Goal: Task Accomplishment & Management: Manage account settings

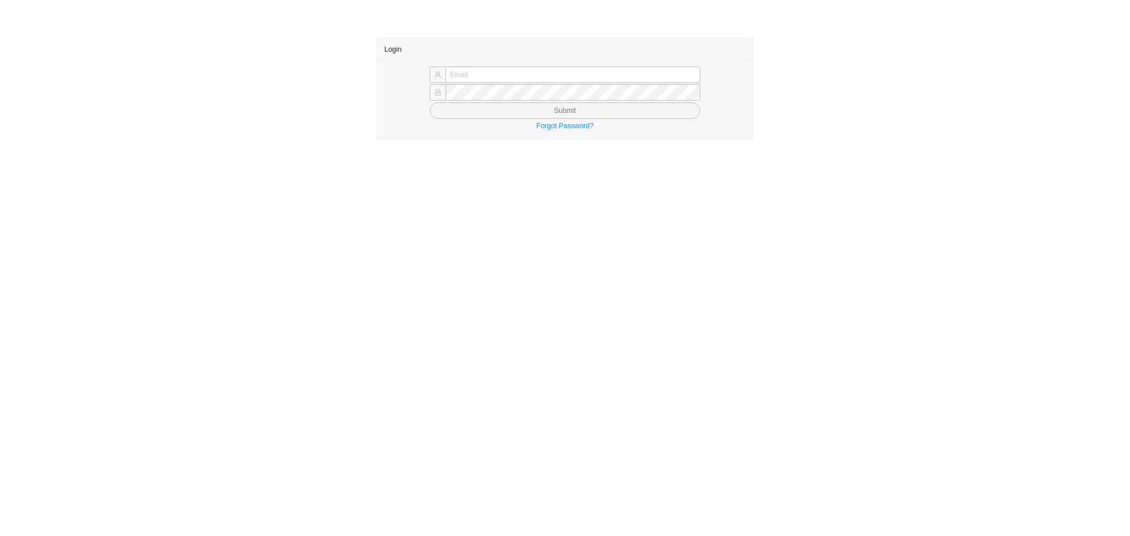
type input "laylap@qualitybath.com"
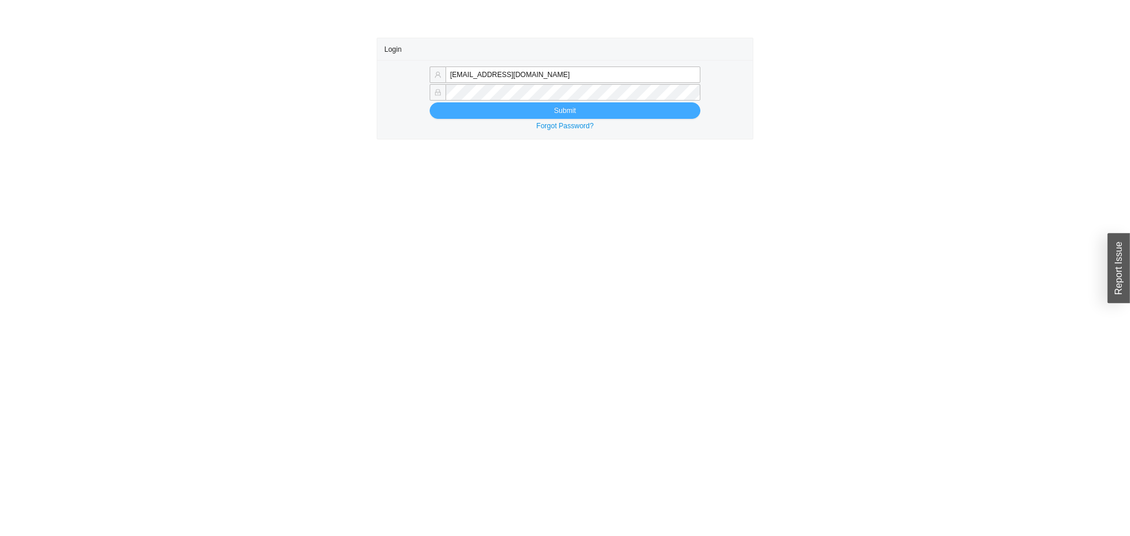
click at [518, 118] on button "Submit" at bounding box center [565, 110] width 271 height 16
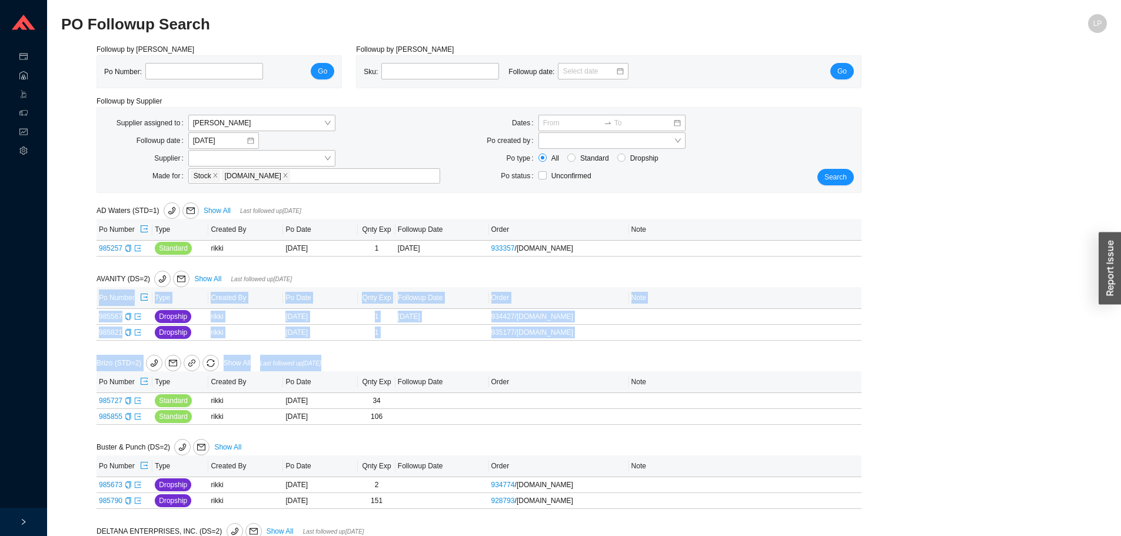
drag, startPoint x: 913, startPoint y: 340, endPoint x: 922, endPoint y: 338, distance: 9.5
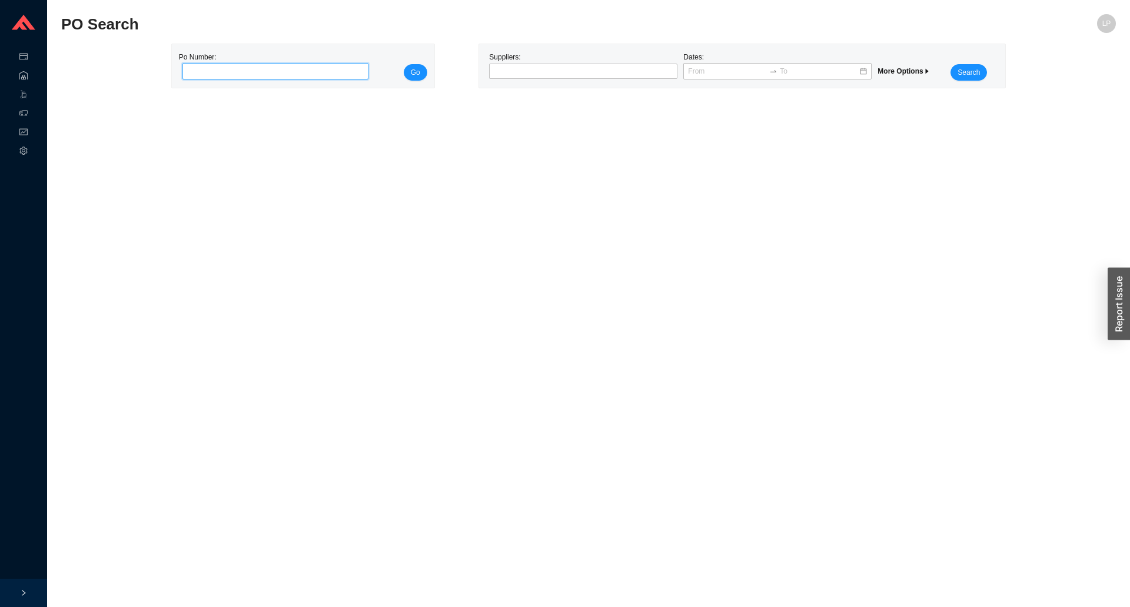
click at [297, 71] on input "tel" at bounding box center [275, 71] width 187 height 16
paste input "985764"
type input "985764"
click at [417, 71] on span "Go" at bounding box center [415, 72] width 9 height 12
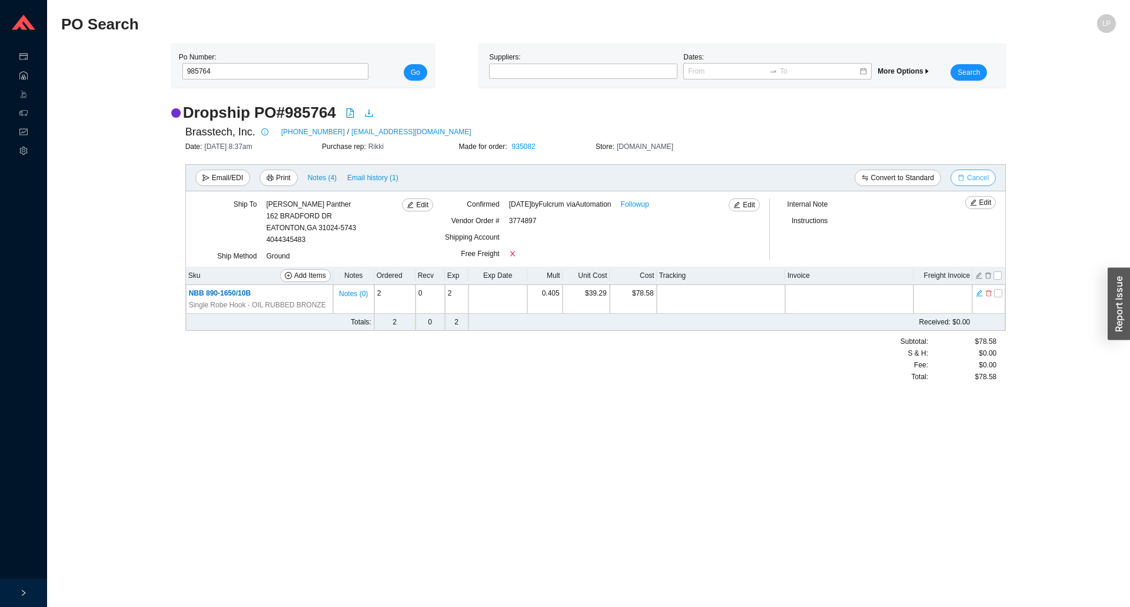
click at [984, 179] on span "Cancel" at bounding box center [978, 178] width 22 height 12
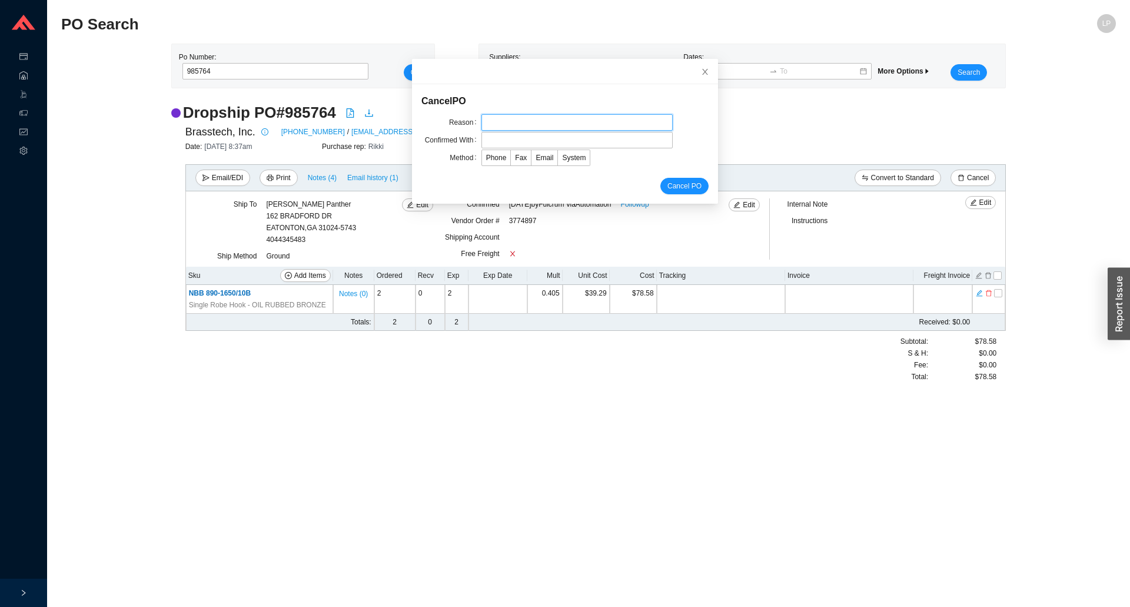
click at [525, 127] on input "text" at bounding box center [576, 122] width 191 height 16
type input "cancellation"
click at [511, 128] on input "cancellation" at bounding box center [576, 122] width 191 height 16
click at [510, 139] on input "text" at bounding box center [576, 140] width 191 height 16
type input "confirmation"
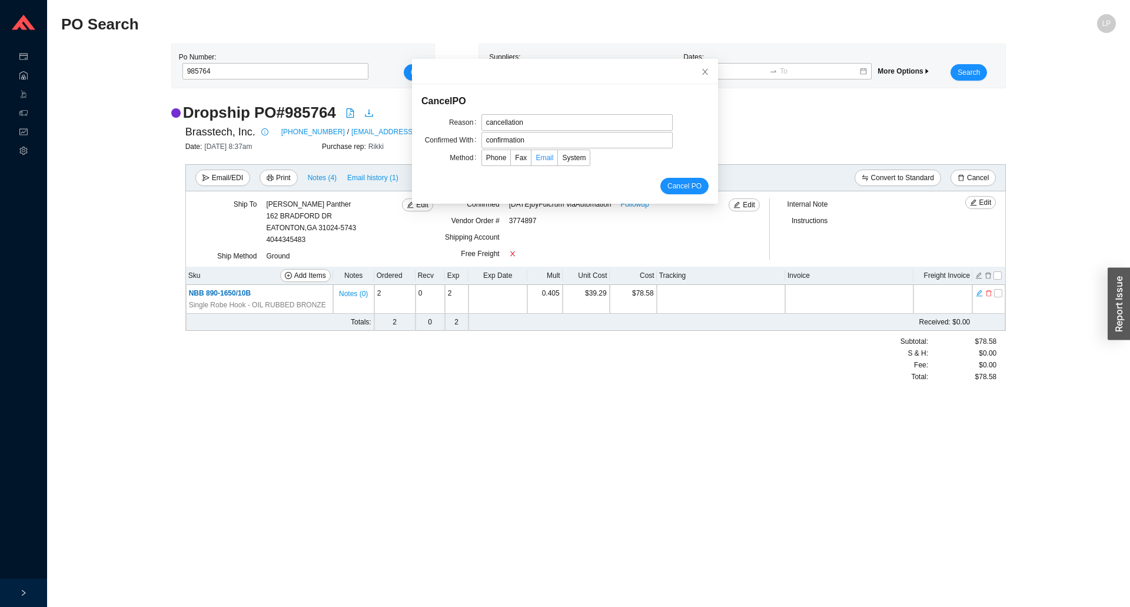
click at [538, 164] on label "Email" at bounding box center [544, 157] width 26 height 16
click at [531, 160] on input "Email" at bounding box center [531, 160] width 0 height 0
click at [673, 185] on span "Cancel PO" at bounding box center [684, 186] width 34 height 12
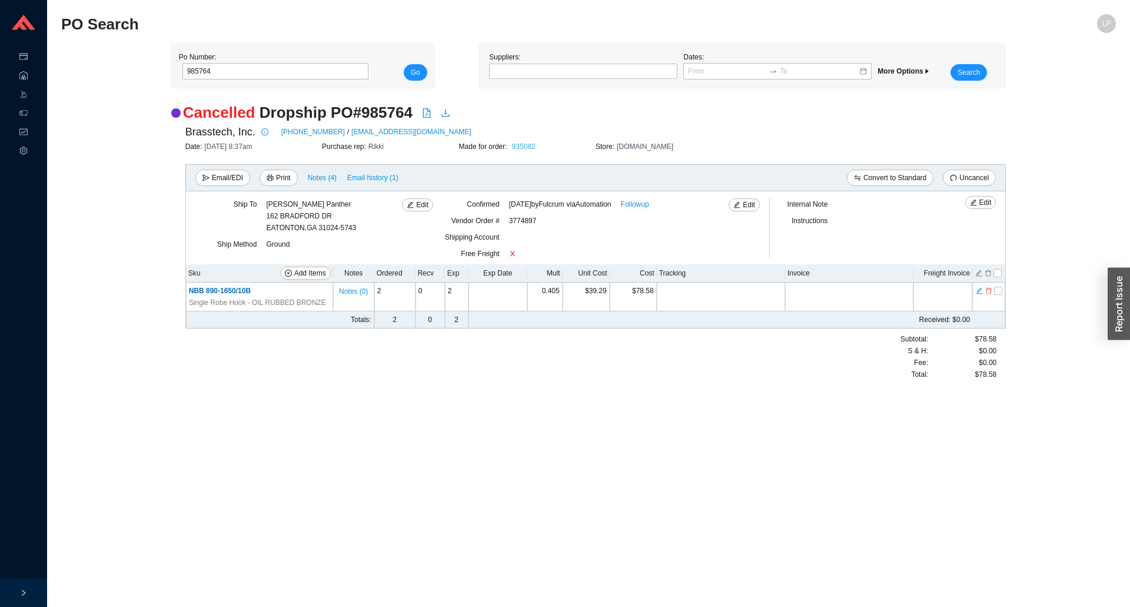
click at [517, 145] on link "935082" at bounding box center [524, 146] width 24 height 8
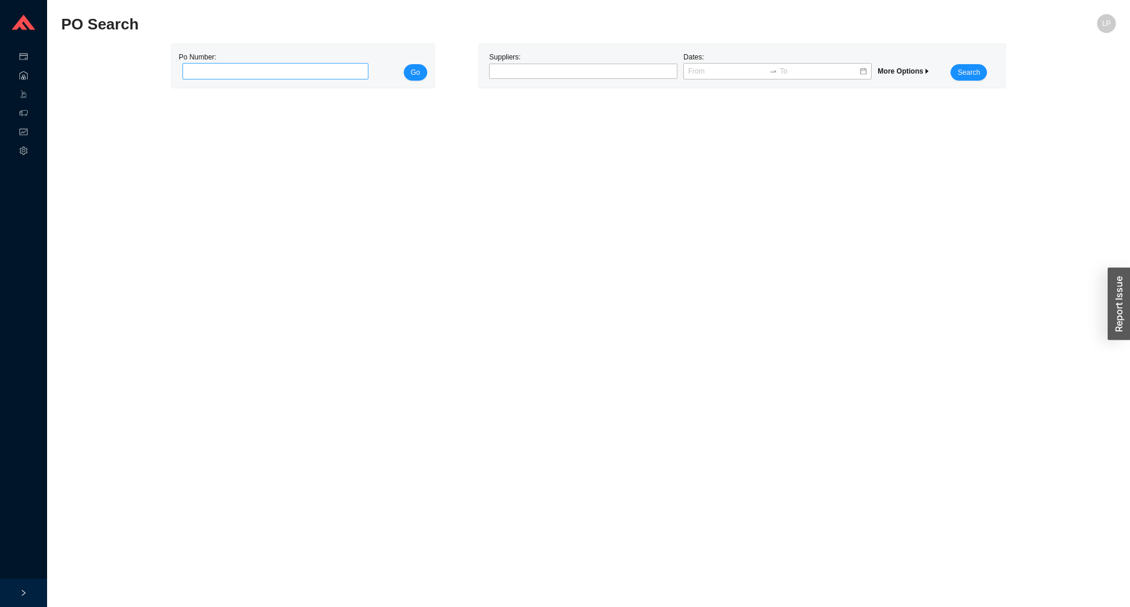
click at [293, 74] on input "tel" at bounding box center [275, 71] width 187 height 16
type input "984921"
click at [418, 76] on span "Go" at bounding box center [415, 72] width 9 height 12
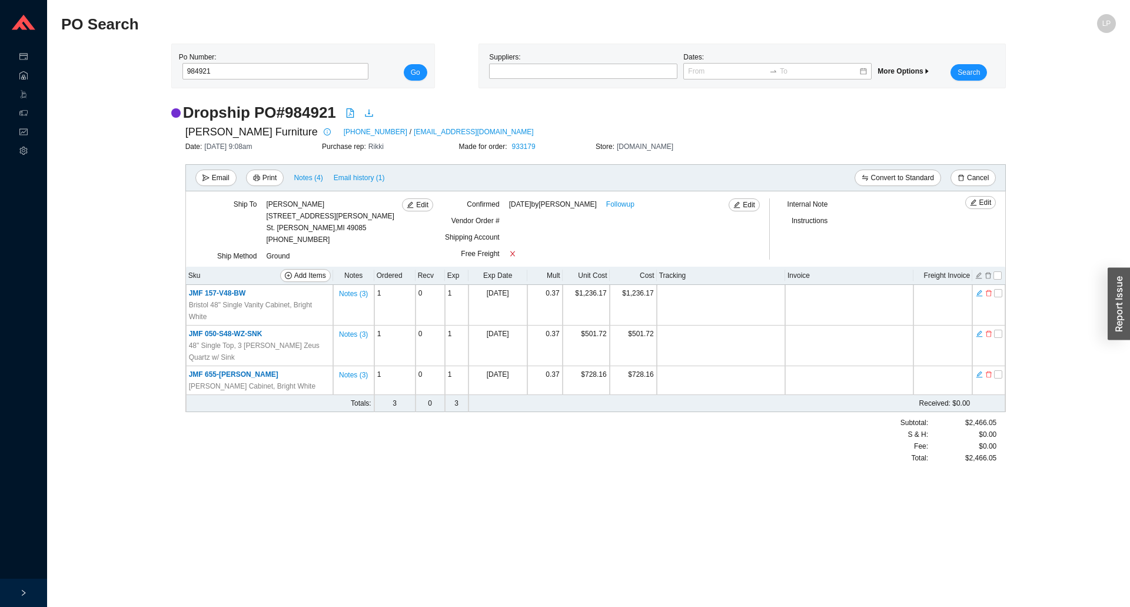
click at [687, 522] on main "PO Search LP Po Number: 984921 Go Suppliers: Dates: More Options Search Dropshi…" at bounding box center [588, 310] width 1054 height 593
click at [989, 377] on icon "delete" at bounding box center [988, 374] width 7 height 8
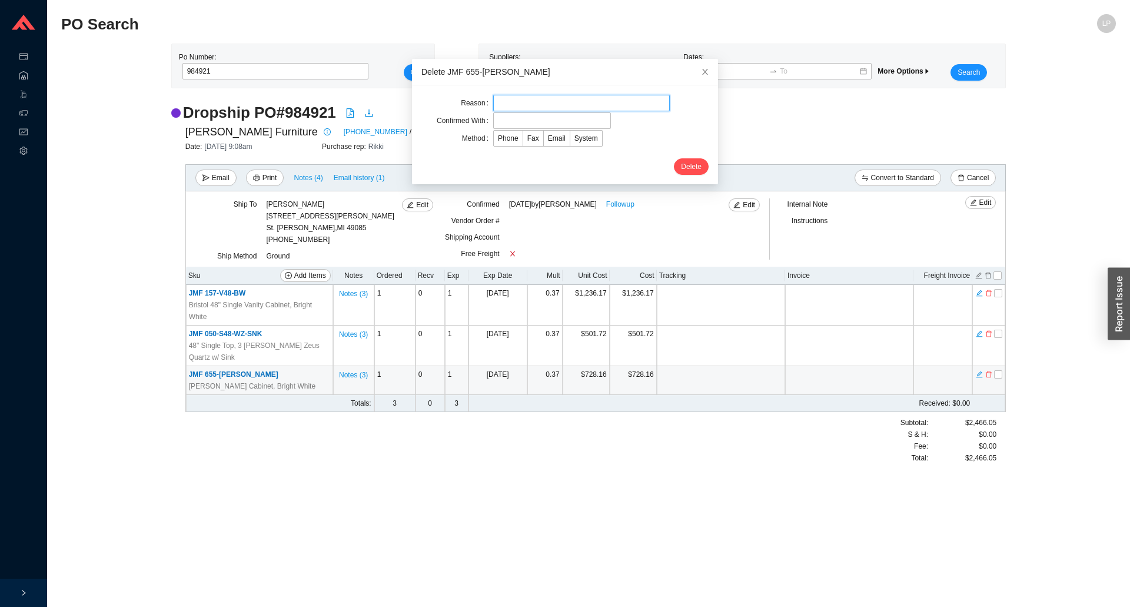
click at [539, 109] on input "text" at bounding box center [581, 103] width 177 height 16
type input "can't order now"
click at [512, 121] on input "text" at bounding box center [552, 120] width 118 height 16
type input "m"
type input "oliver miles"
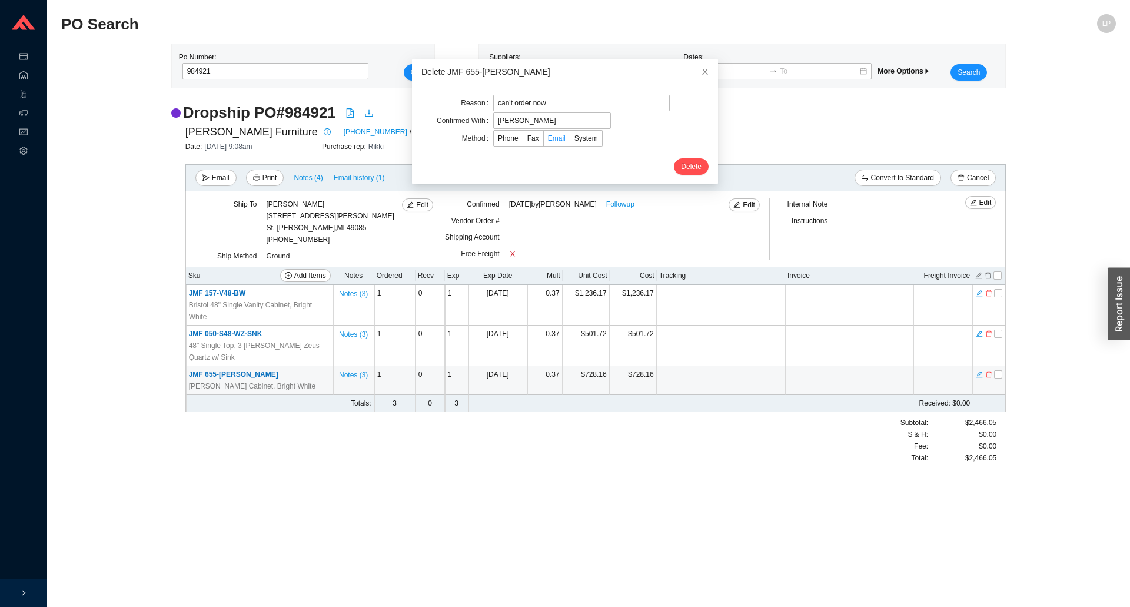
click at [550, 142] on span "Email" at bounding box center [557, 138] width 18 height 8
click at [544, 141] on input "Email" at bounding box center [544, 141] width 0 height 0
click at [688, 148] on div at bounding box center [600, 147] width 215 height 4
click at [684, 166] on span "Delete" at bounding box center [691, 167] width 21 height 12
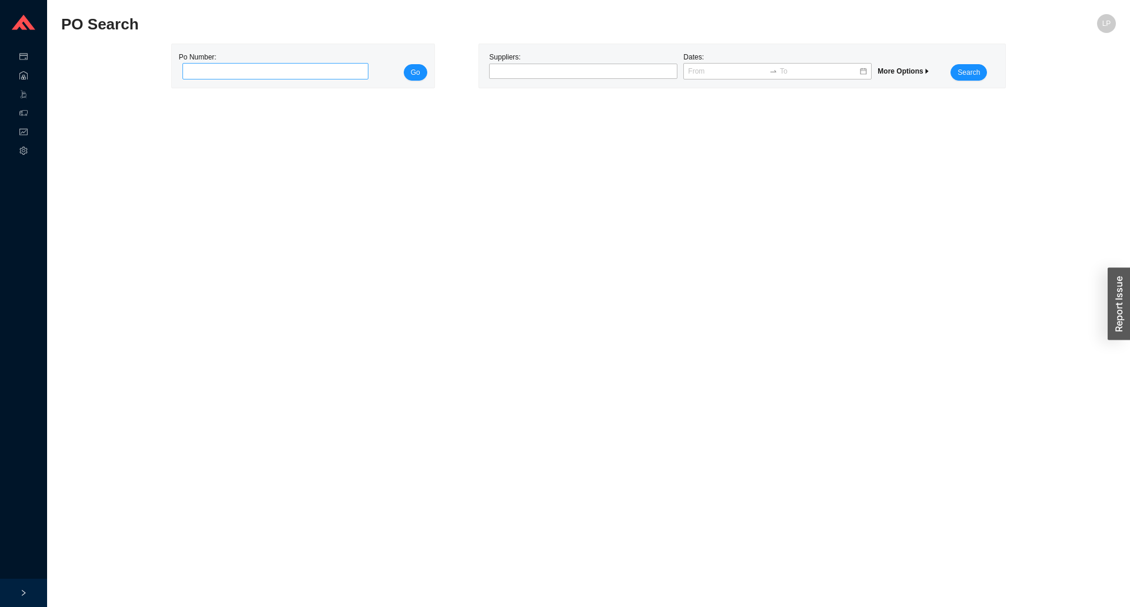
click at [360, 68] on input "tel" at bounding box center [275, 71] width 187 height 16
type input "984909"
click at [422, 72] on button "Go" at bounding box center [416, 72] width 24 height 16
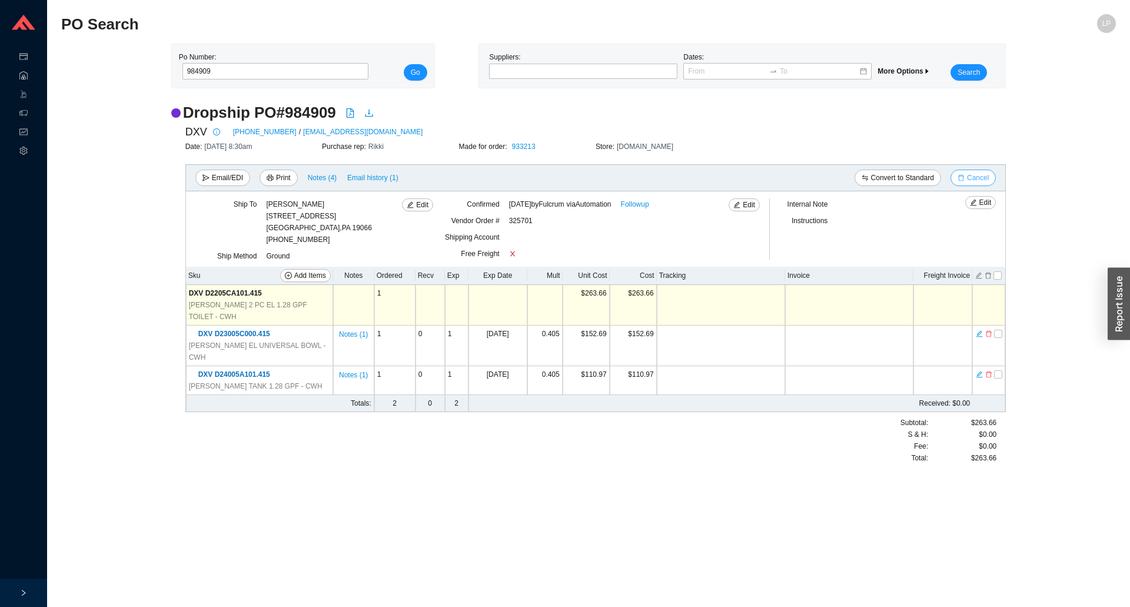
click at [984, 172] on span "Cancel" at bounding box center [978, 178] width 22 height 12
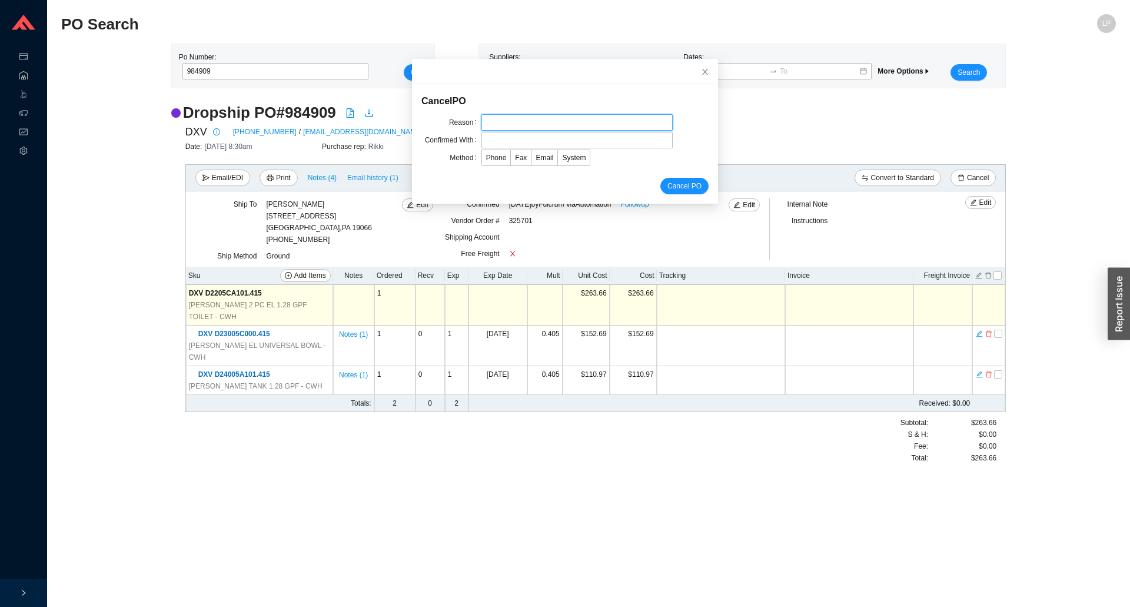
click at [564, 120] on input "text" at bounding box center [576, 122] width 191 height 16
type input "lead time"
click at [500, 141] on input "text" at bounding box center [576, 140] width 191 height 16
type input "confirmation"
click at [568, 165] on label "System" at bounding box center [574, 157] width 32 height 16
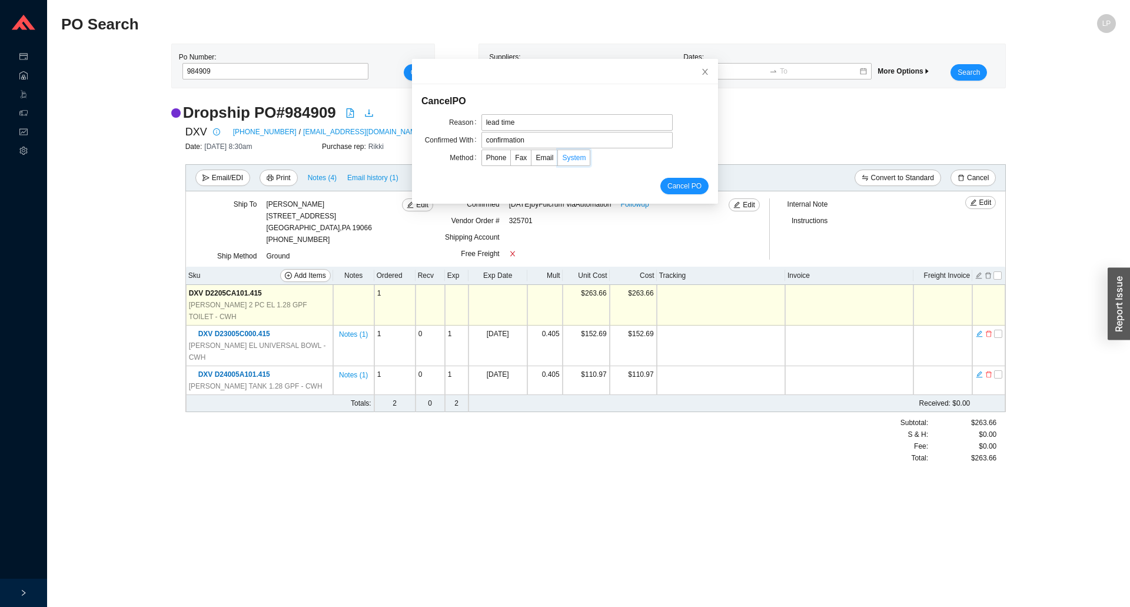
click at [558, 160] on input "System" at bounding box center [558, 160] width 0 height 0
drag, startPoint x: 716, startPoint y: 187, endPoint x: 682, endPoint y: 181, distance: 34.7
click at [713, 187] on body "Purchase Orders .warehouse_svg__a{fill:none;stroke:currentColor;stroke-linecap:…" at bounding box center [565, 303] width 1130 height 607
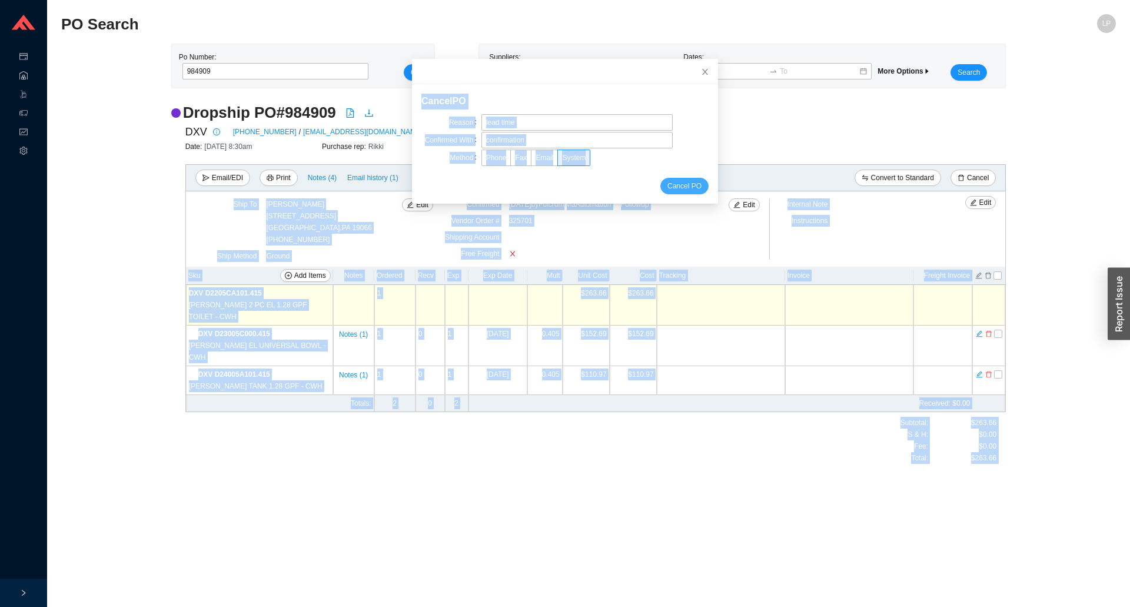
click at [682, 181] on span "Cancel PO" at bounding box center [684, 186] width 34 height 12
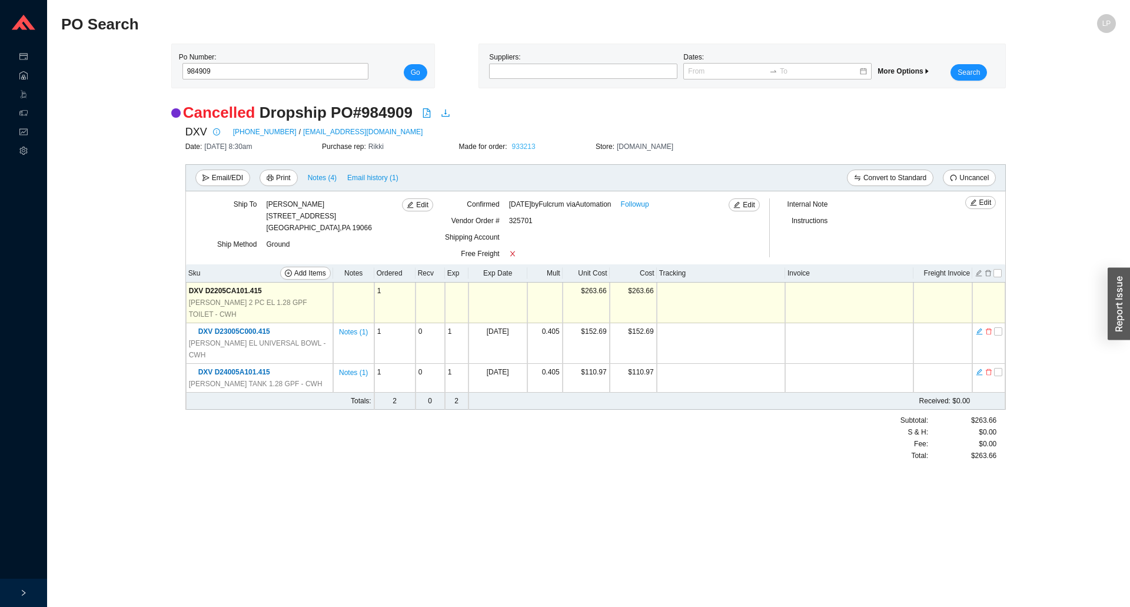
click at [517, 149] on link "933213" at bounding box center [524, 146] width 24 height 8
